Goal: Find specific page/section

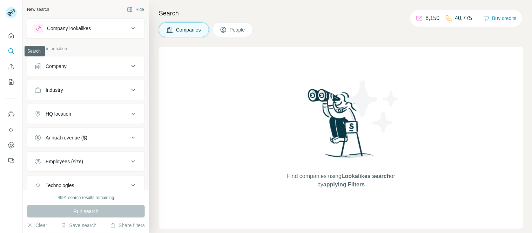
click at [6, 49] on button "Search" at bounding box center [11, 51] width 11 height 13
click at [69, 68] on div "Company" at bounding box center [81, 66] width 95 height 7
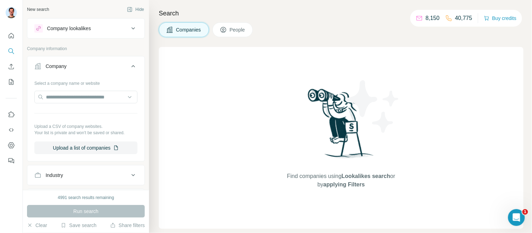
click at [238, 30] on span "People" at bounding box center [238, 29] width 16 height 7
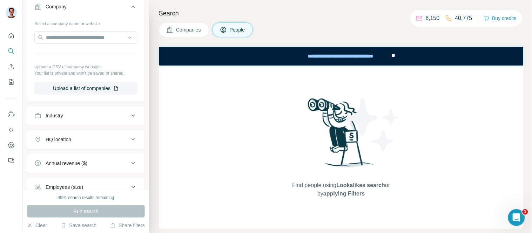
scroll to position [100, 0]
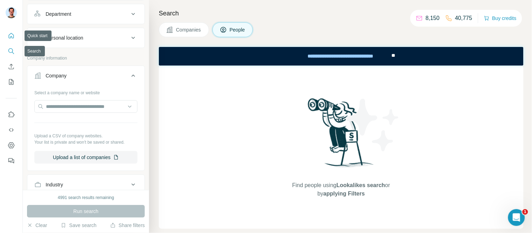
click at [11, 33] on icon "Quick start" at bounding box center [11, 35] width 7 height 7
